Goal: Task Accomplishment & Management: Manage account settings

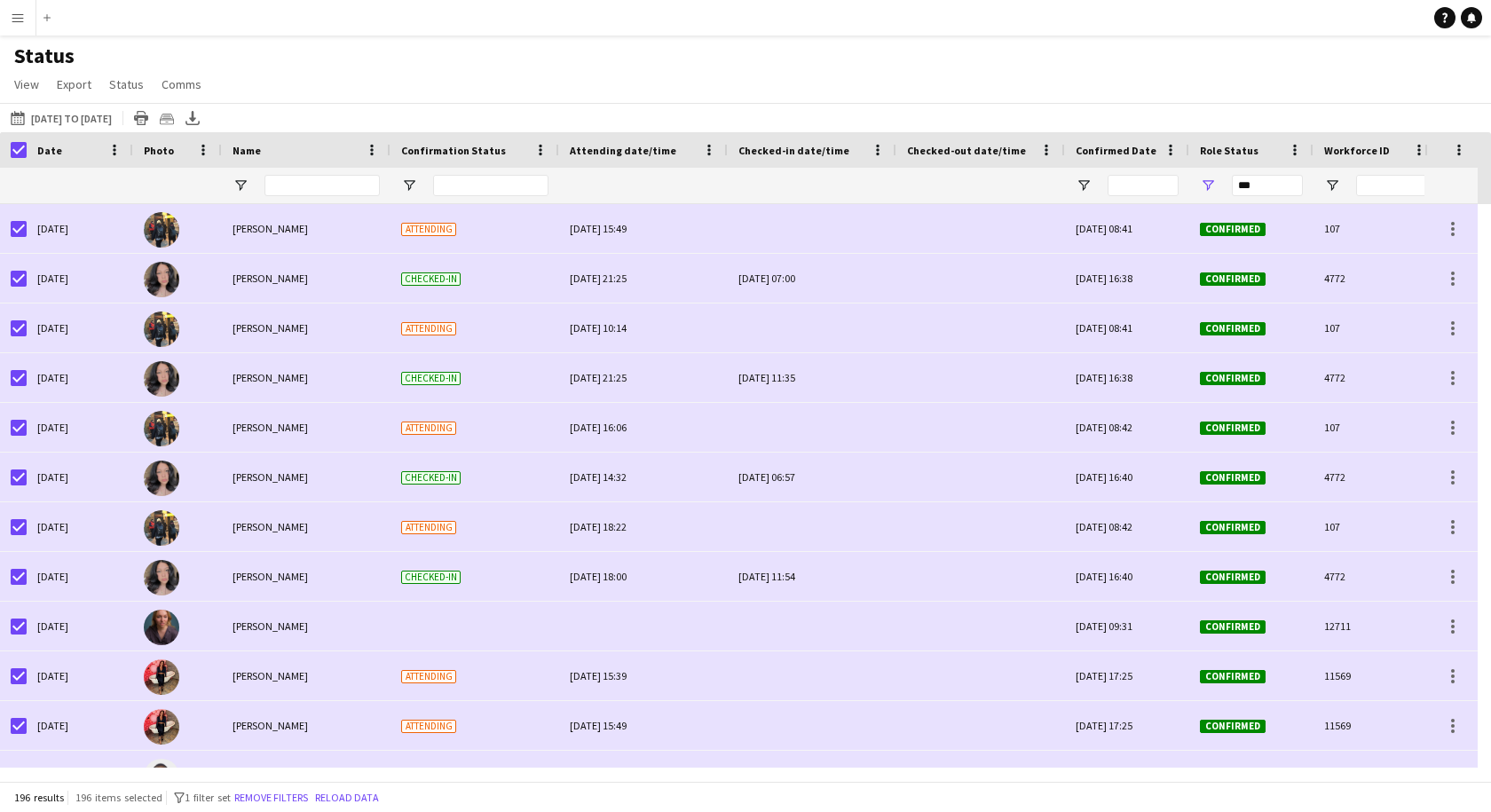
click at [17, 24] on app-icon "Menu" at bounding box center [18, 18] width 15 height 15
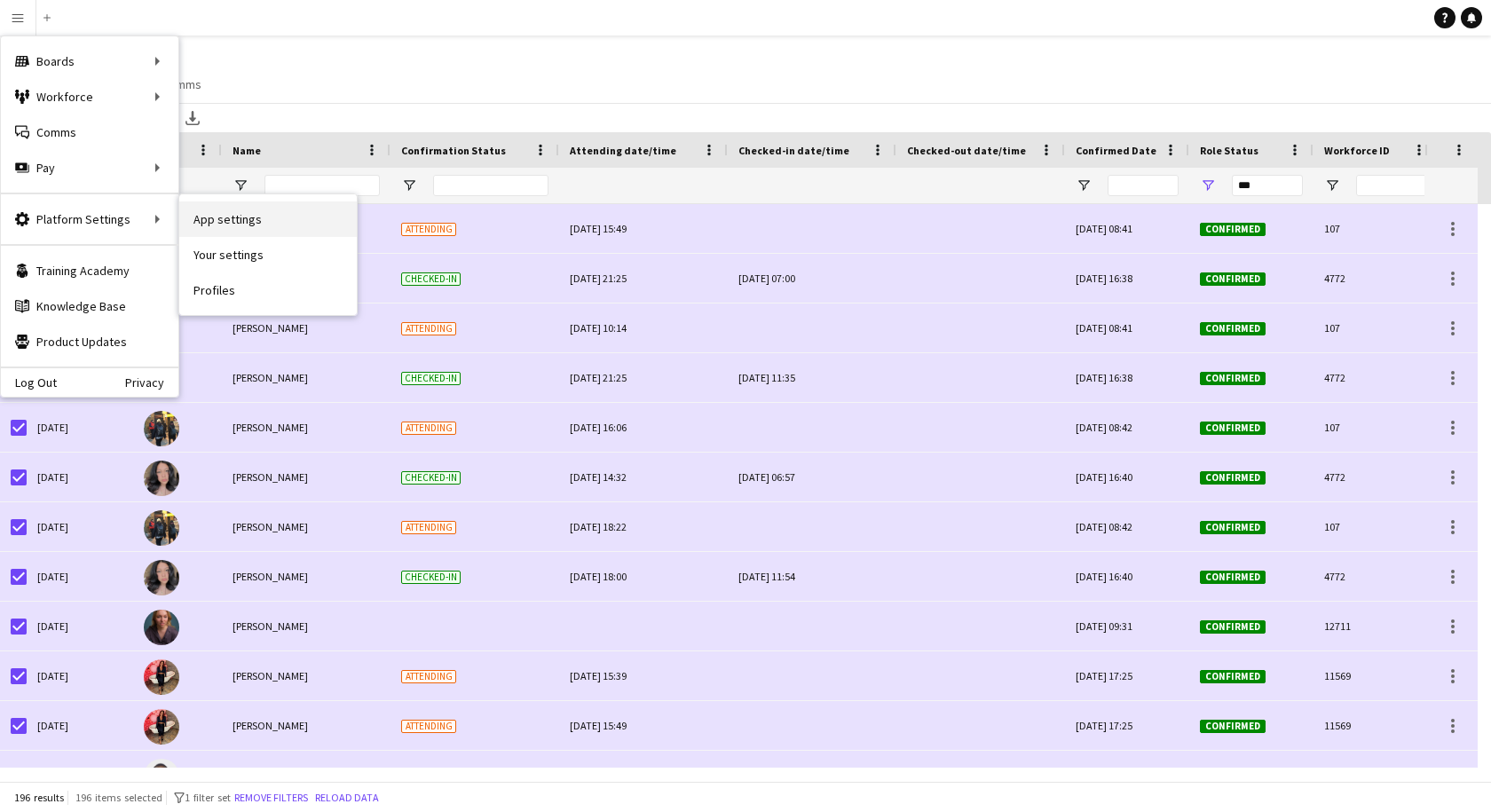
click at [228, 220] on link "App settings" at bounding box center [268, 219] width 177 height 36
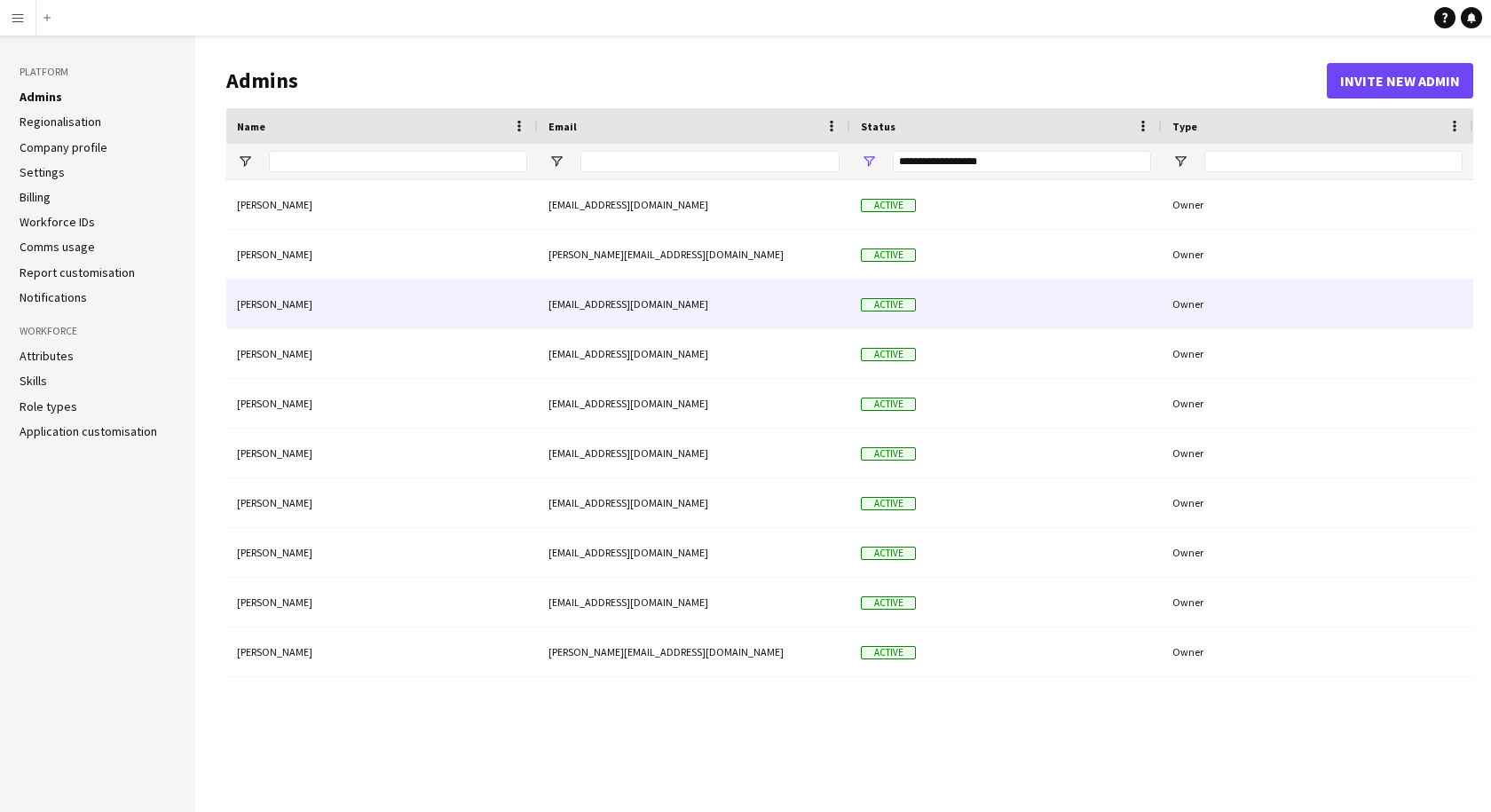
click at [302, 304] on div "[PERSON_NAME]" at bounding box center [381, 304] width 312 height 48
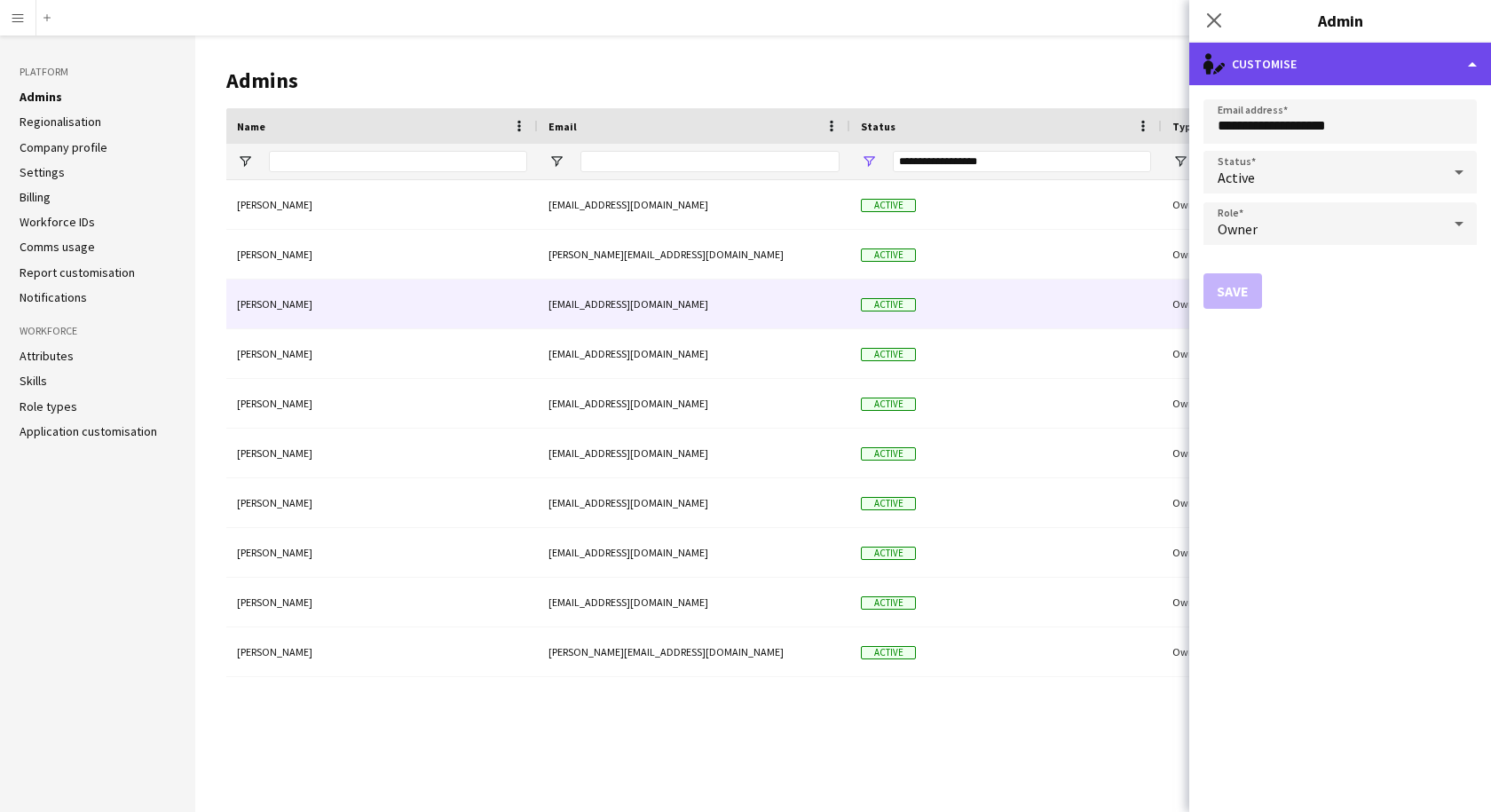
click at [1359, 60] on div "single-neutral-actions-edit-1 Customise" at bounding box center [1340, 64] width 302 height 43
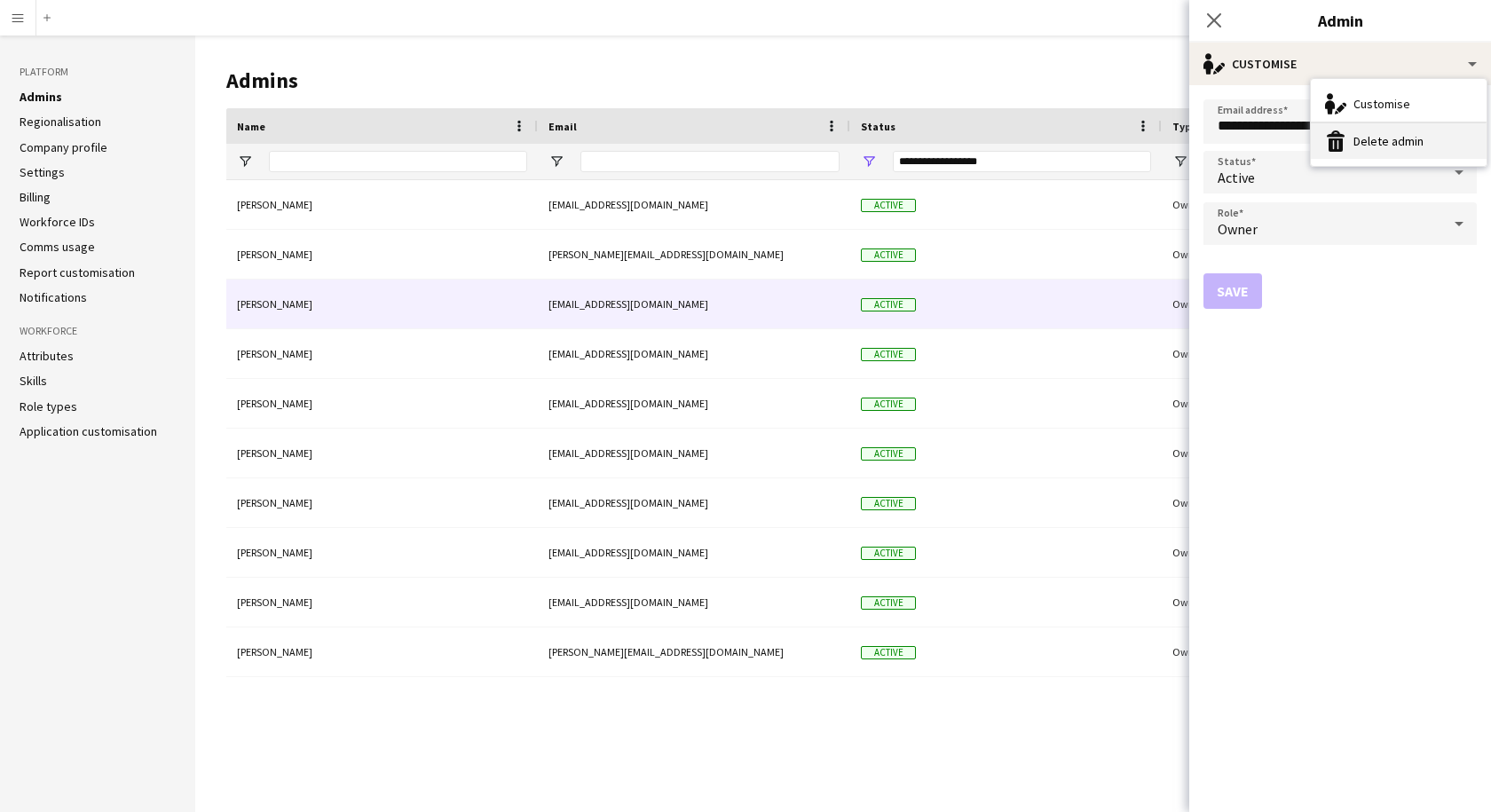
click at [1360, 141] on button "Delete admin Delete admin" at bounding box center [1399, 141] width 176 height 36
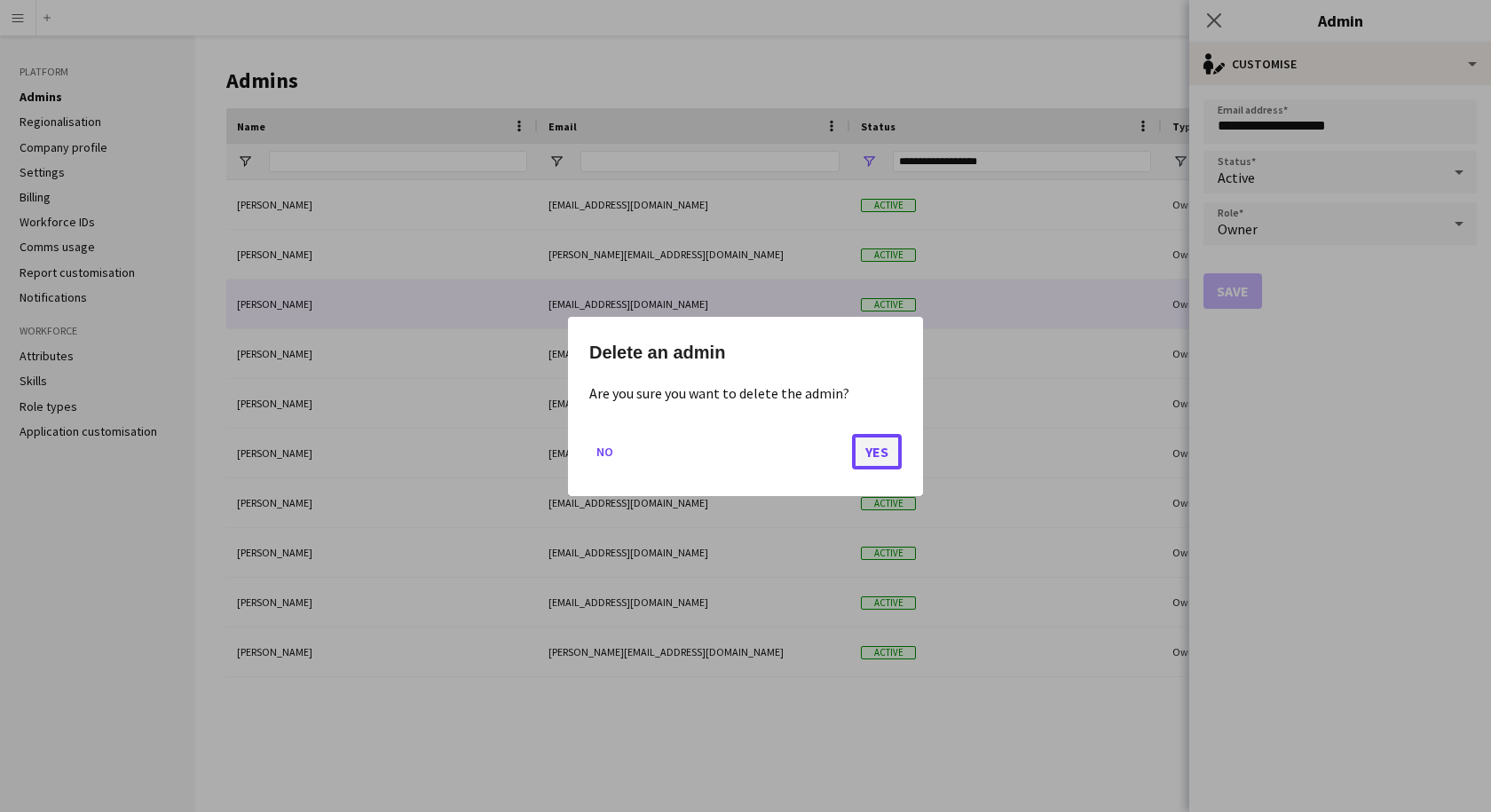
click at [881, 446] on button "Yes" at bounding box center [876, 450] width 49 height 36
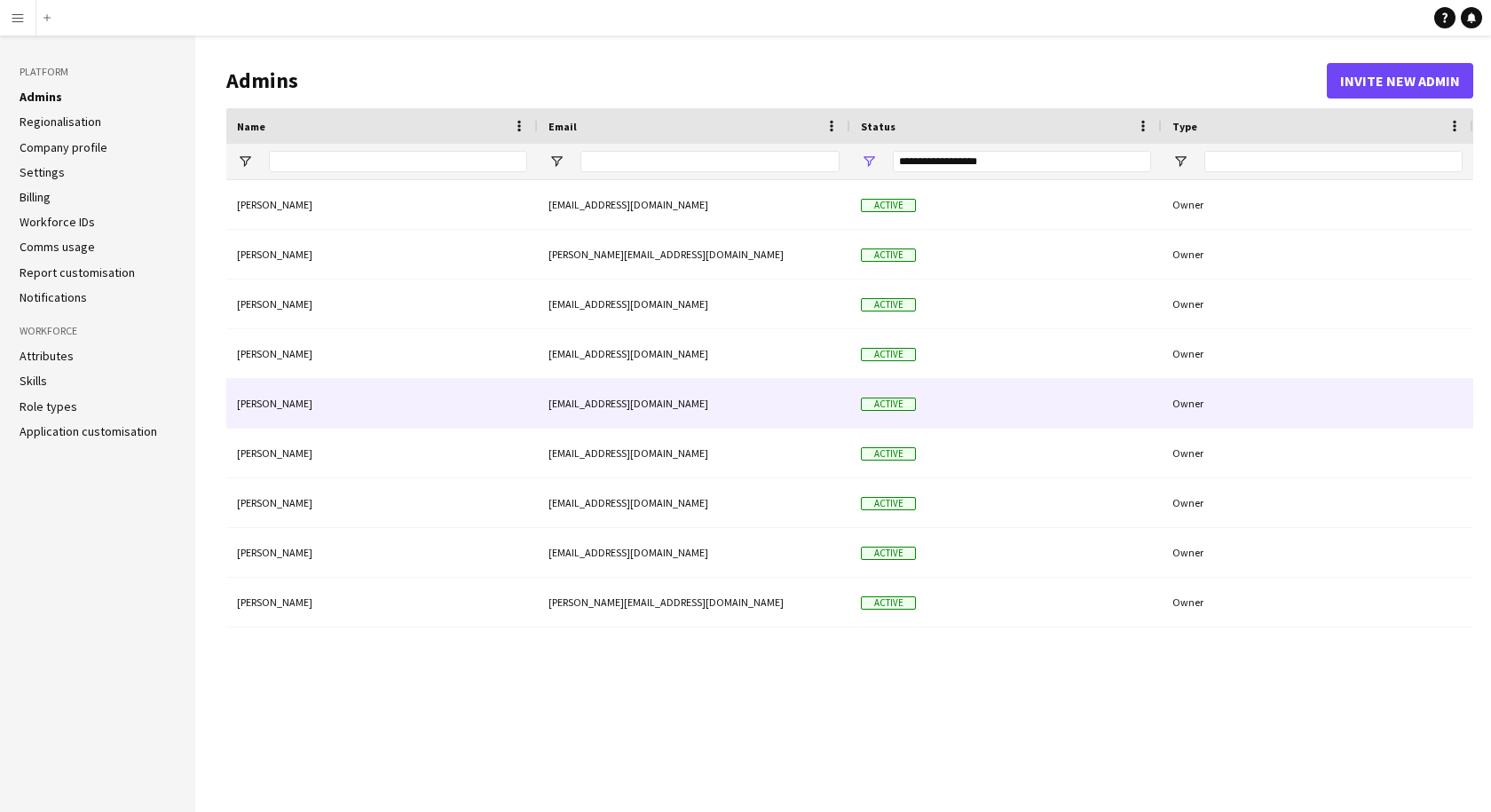
click at [270, 399] on div "[PERSON_NAME]" at bounding box center [381, 402] width 312 height 48
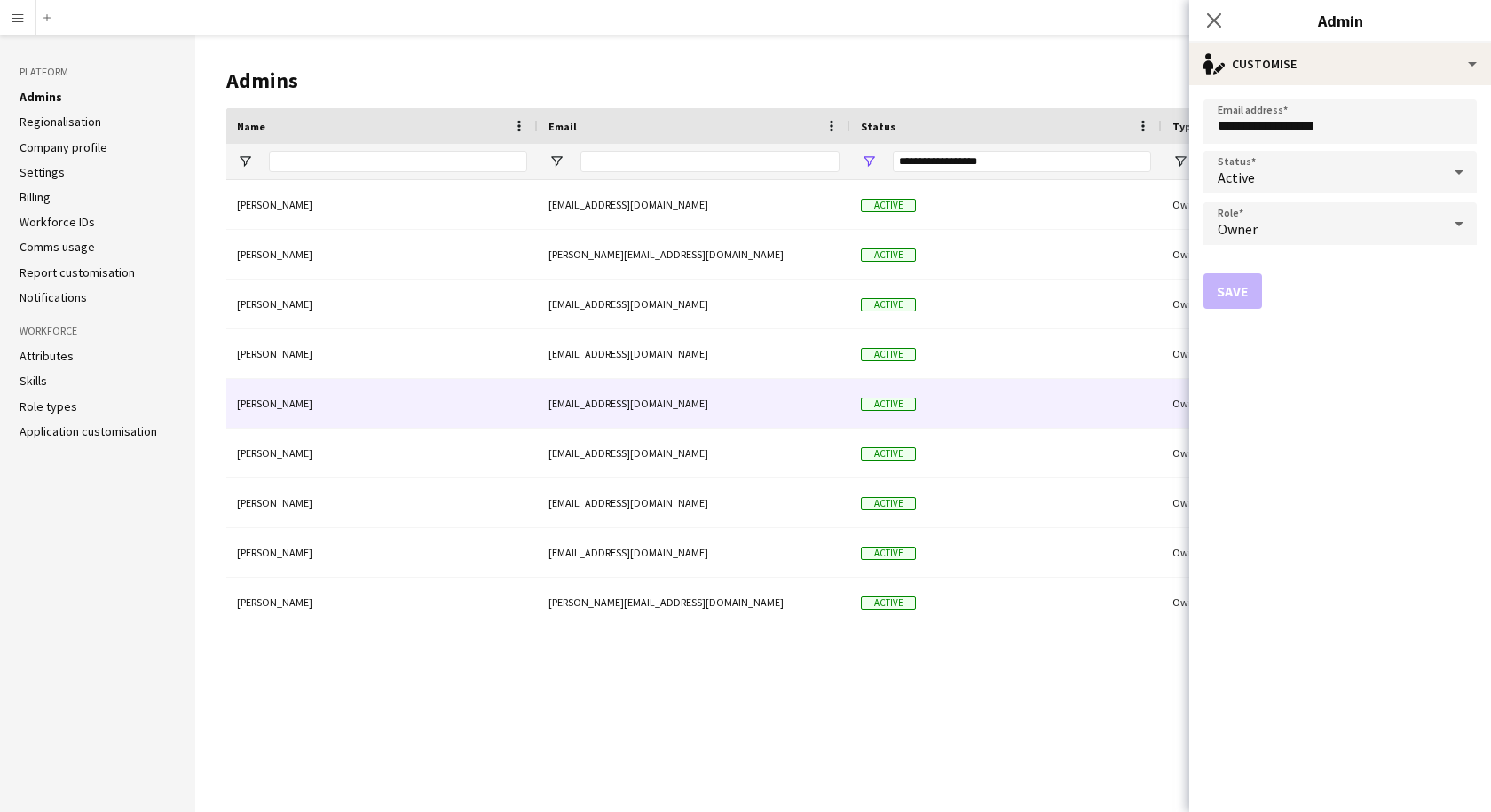
click at [1249, 222] on span "Owner" at bounding box center [1238, 229] width 40 height 17
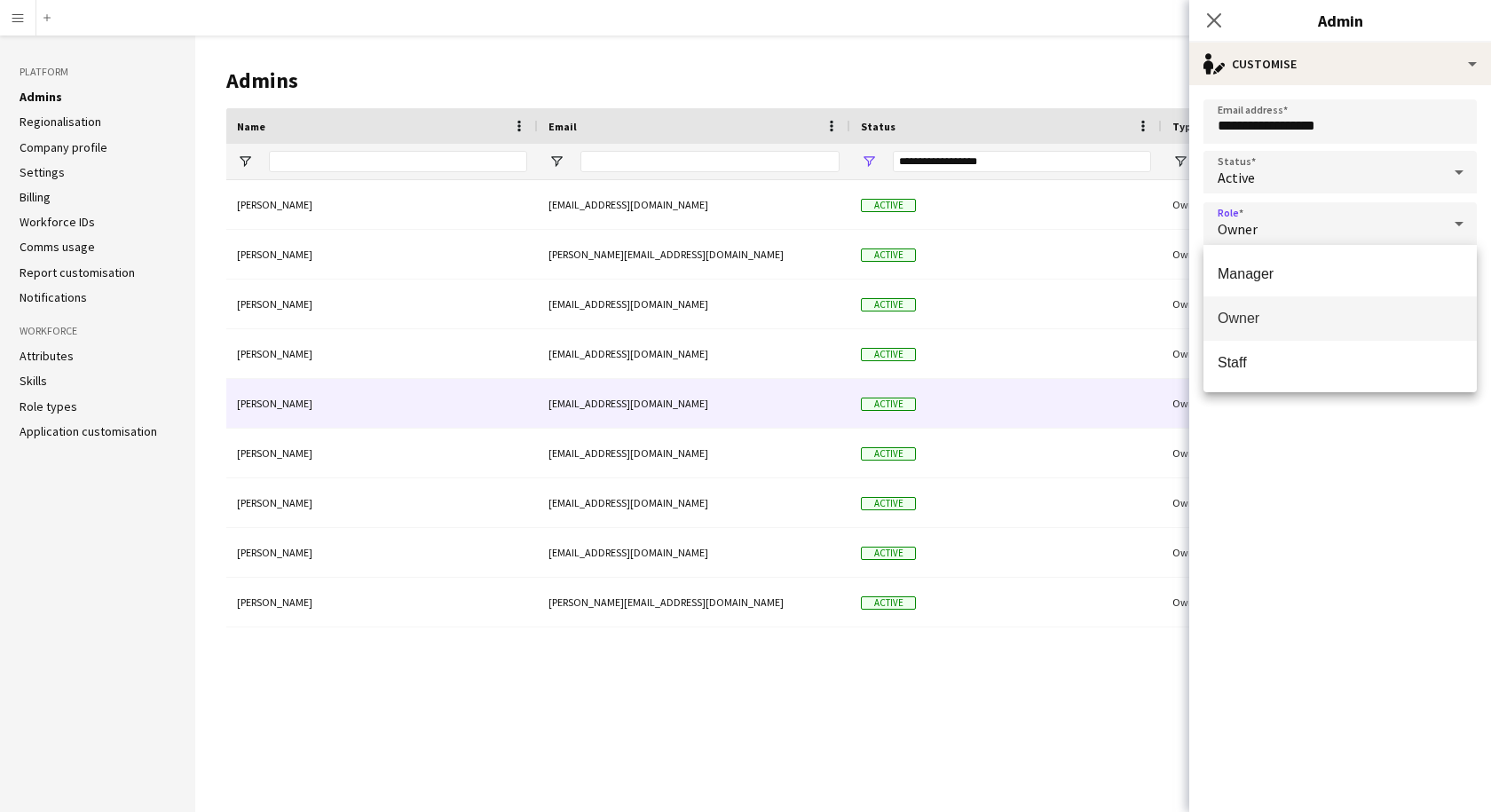
click at [1410, 69] on div at bounding box center [746, 406] width 1491 height 812
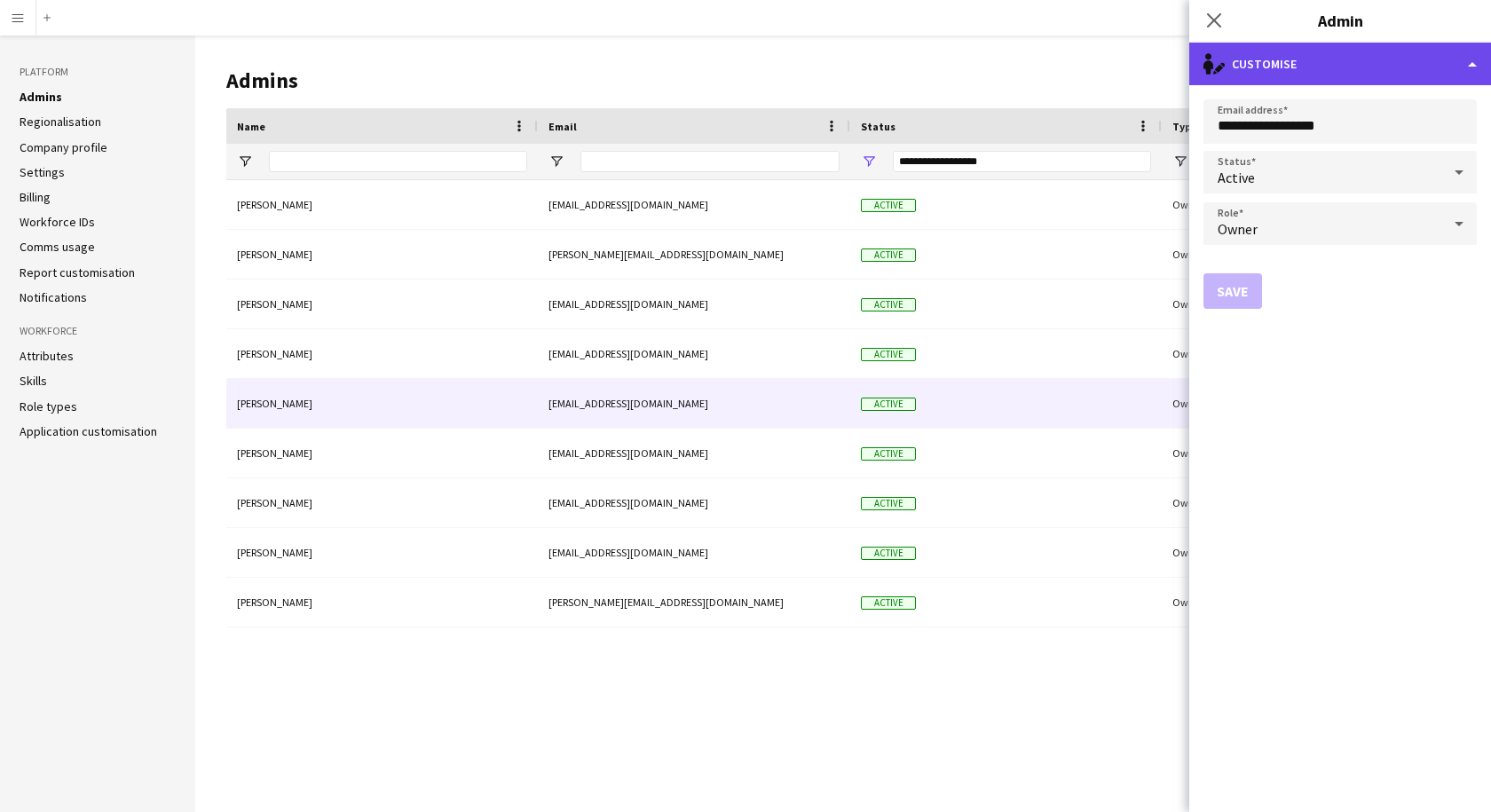
click at [1403, 59] on div "single-neutral-actions-edit-1 Customise" at bounding box center [1340, 64] width 302 height 43
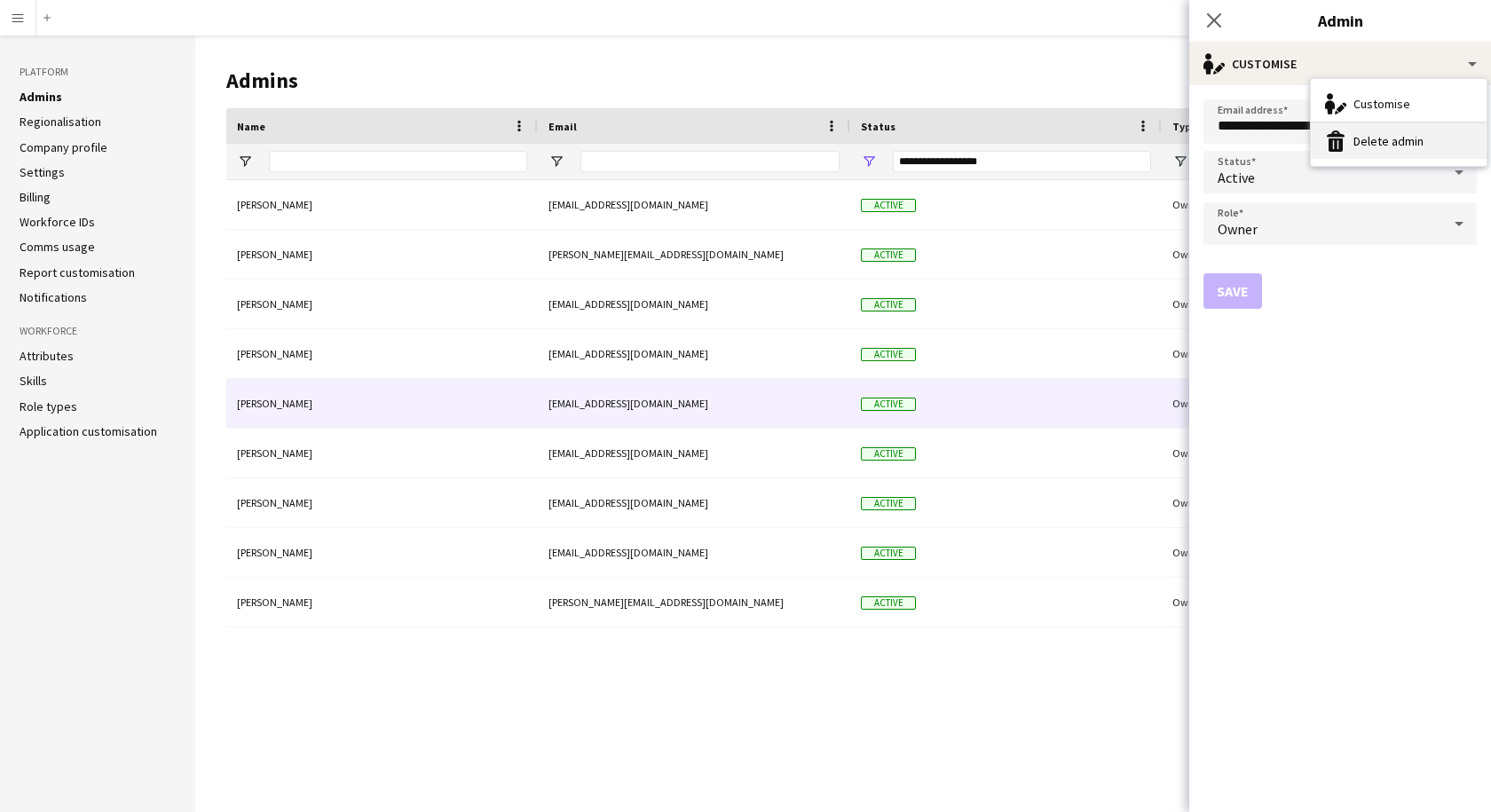
click at [1368, 152] on button "Delete admin Delete admin" at bounding box center [1399, 141] width 176 height 36
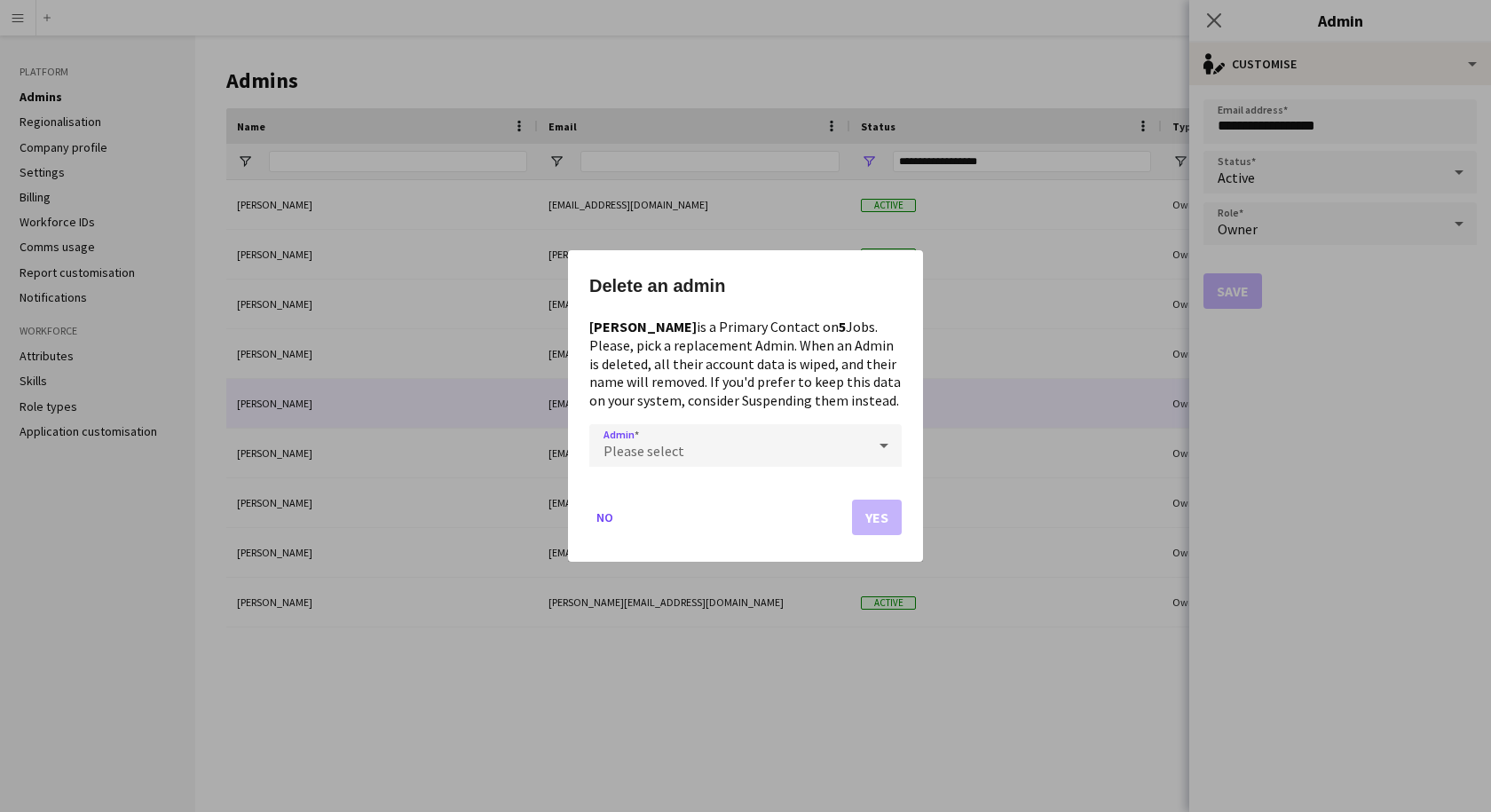
click at [711, 450] on div "Please select" at bounding box center [727, 445] width 277 height 43
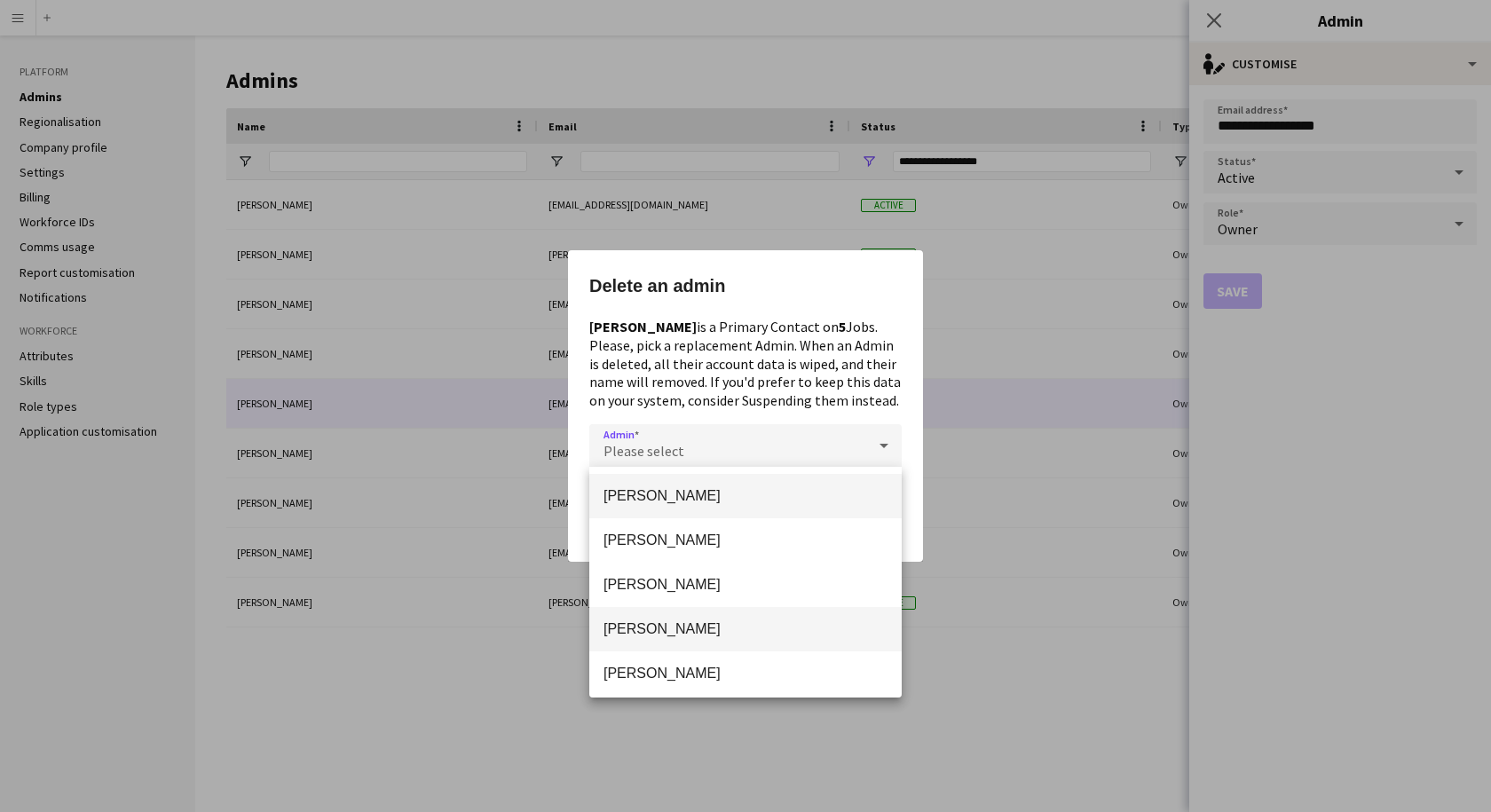
click at [664, 628] on span "[PERSON_NAME]" at bounding box center [746, 628] width 284 height 16
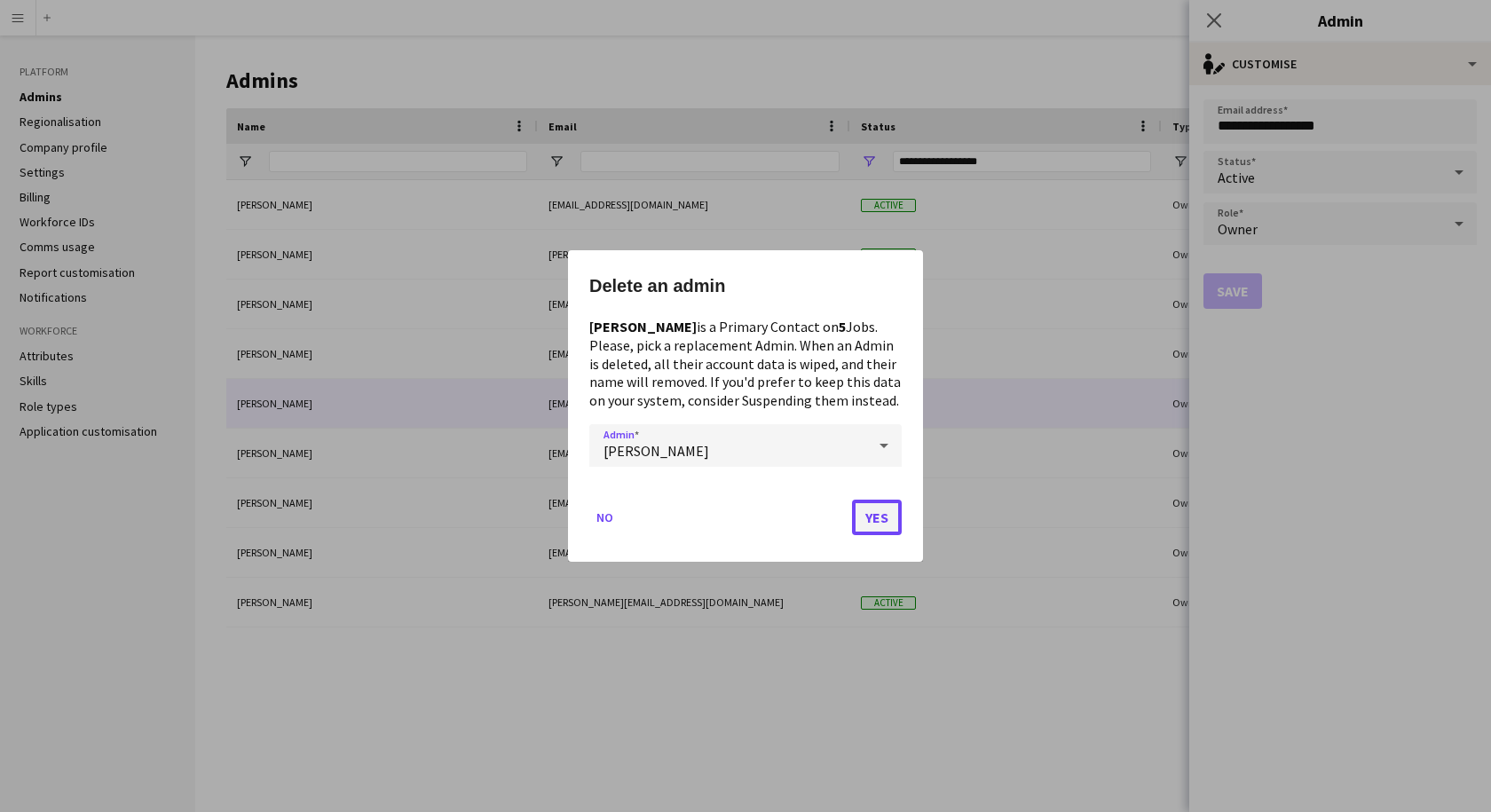
click at [870, 518] on button "Yes" at bounding box center [876, 517] width 49 height 36
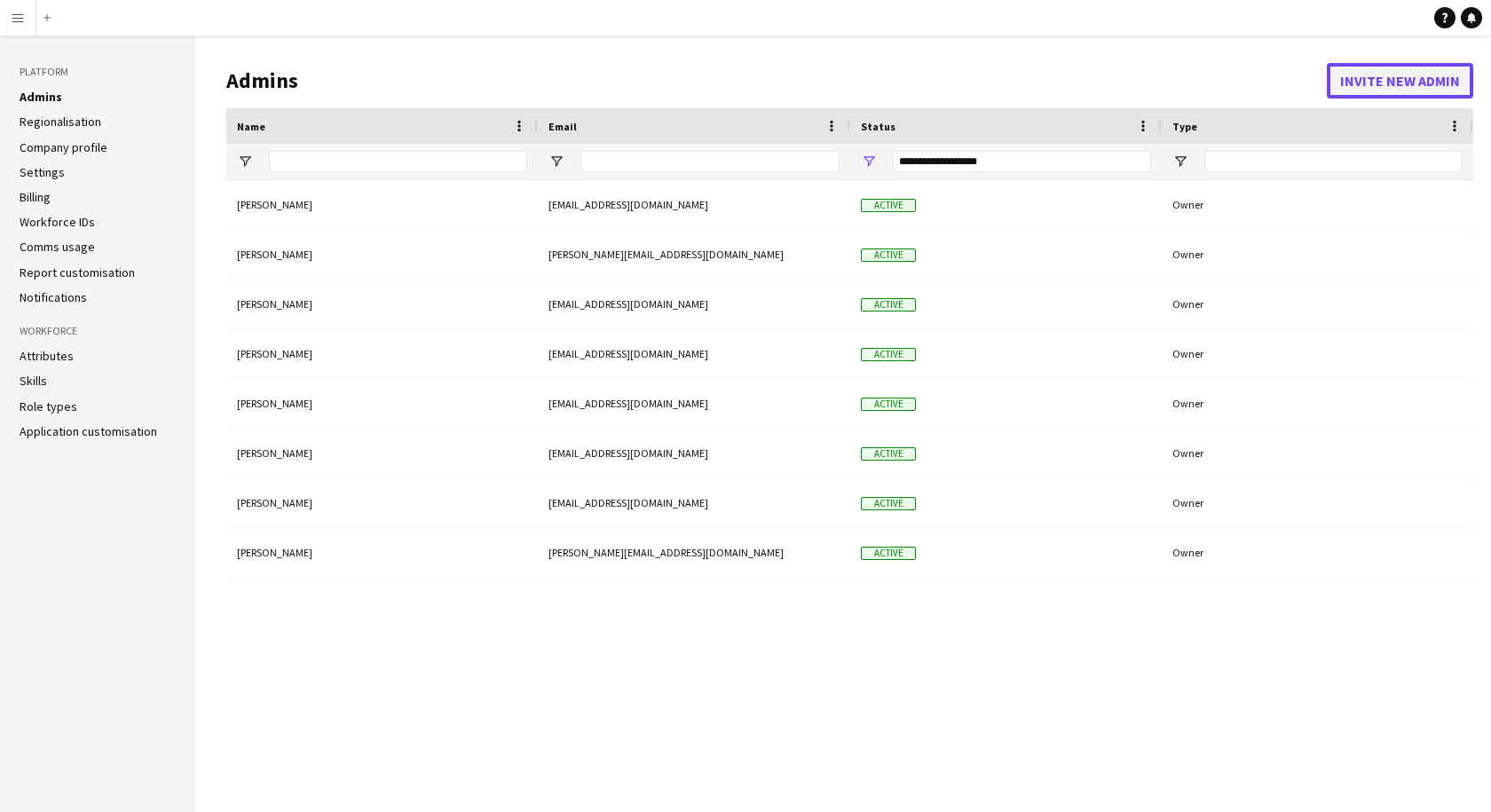
click at [1355, 85] on button "Invite new admin" at bounding box center [1400, 80] width 146 height 36
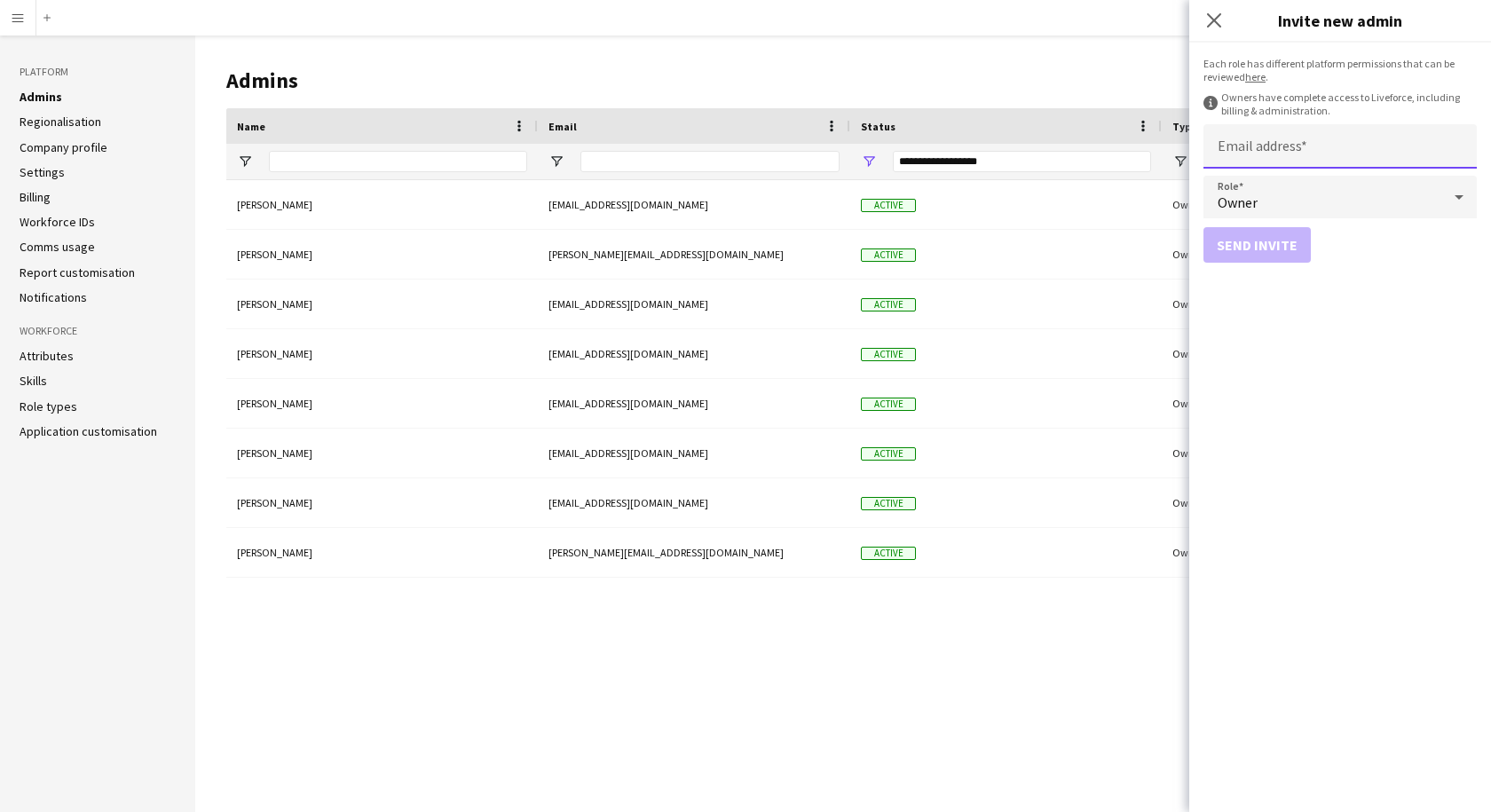
click at [1271, 145] on input "Email address" at bounding box center [1340, 146] width 274 height 45
type input "**********"
click at [1239, 248] on button "Send invite" at bounding box center [1257, 244] width 107 height 36
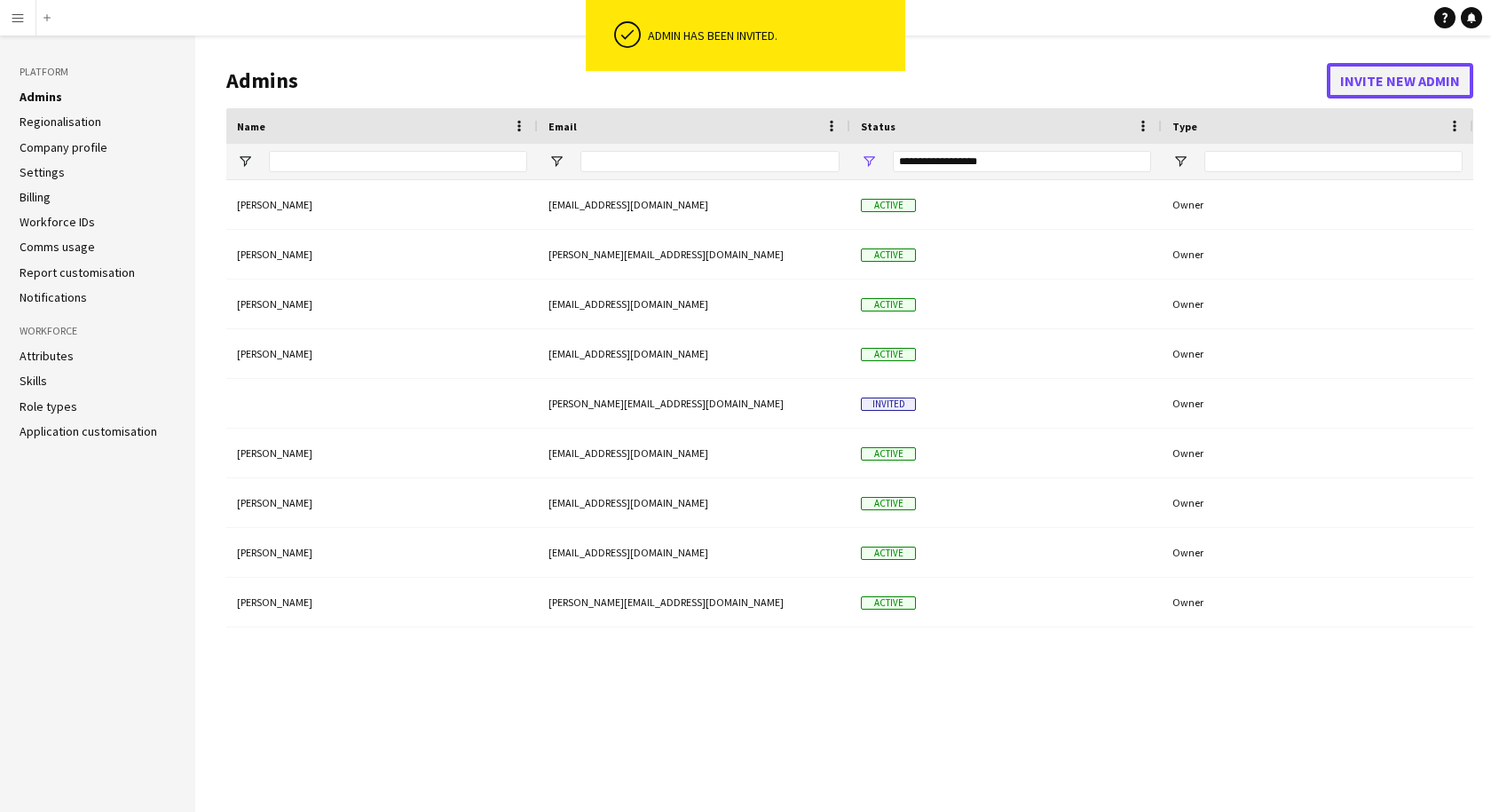
click at [1392, 80] on button "Invite new admin" at bounding box center [1400, 80] width 146 height 36
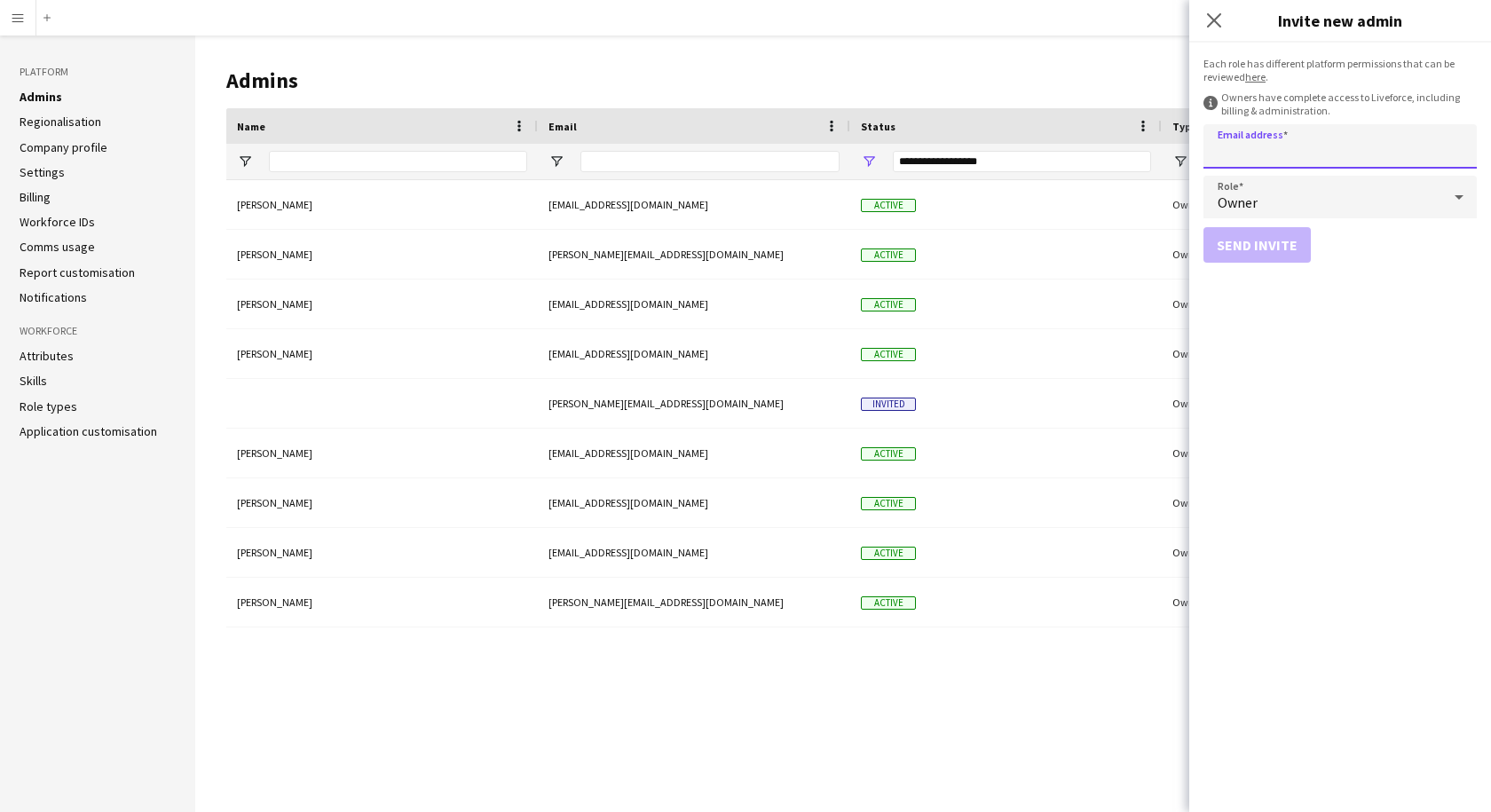
click at [1250, 153] on input "Email address" at bounding box center [1340, 146] width 274 height 45
type input "**********"
click at [1276, 239] on button "Send invite" at bounding box center [1257, 244] width 107 height 36
